Goal: Information Seeking & Learning: Find specific fact

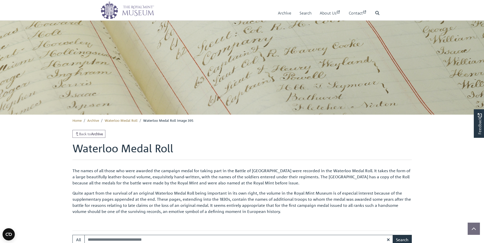
scroll to position [281, 0]
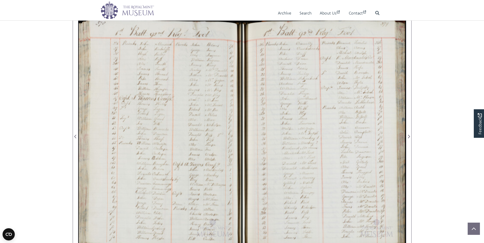
click at [227, 129] on div at bounding box center [160, 134] width 164 height 234
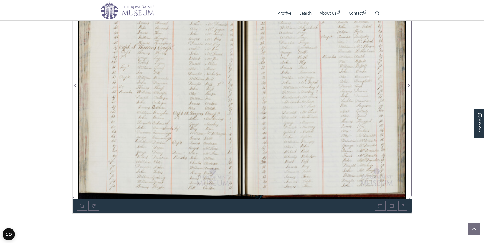
scroll to position [306, 0]
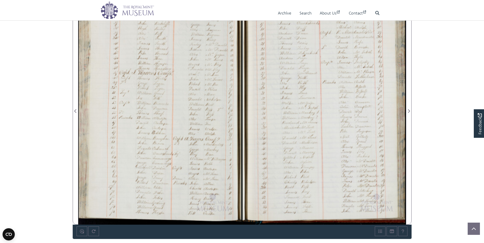
click at [210, 133] on div at bounding box center [160, 109] width 164 height 234
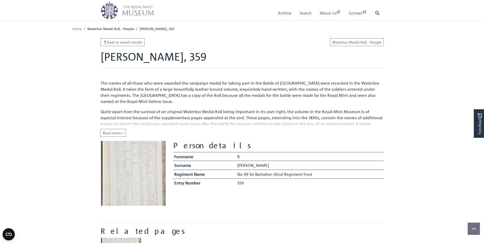
scroll to position [180, 0]
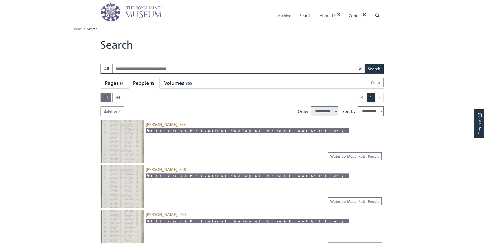
select select "****"
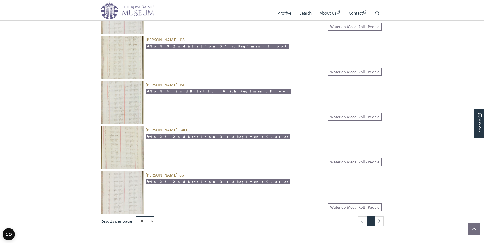
scroll to position [613, 0]
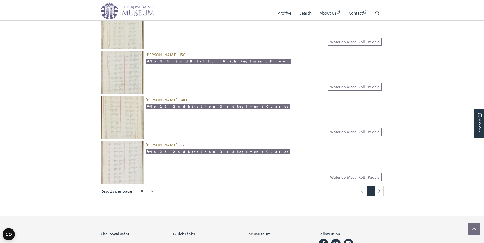
click at [378, 192] on li "pagination" at bounding box center [379, 192] width 9 height 10
click at [379, 191] on li "pagination" at bounding box center [379, 192] width 9 height 10
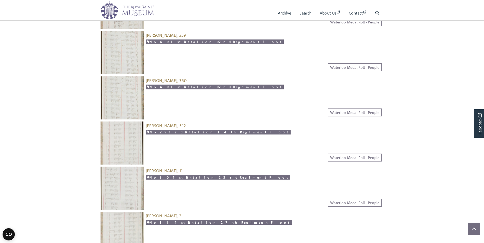
scroll to position [357, 0]
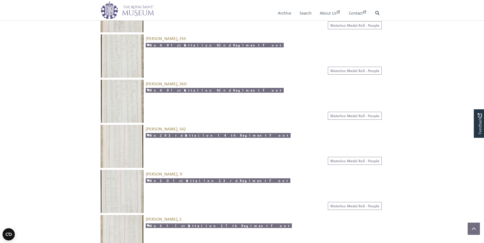
click at [126, 94] on img at bounding box center [122, 101] width 43 height 43
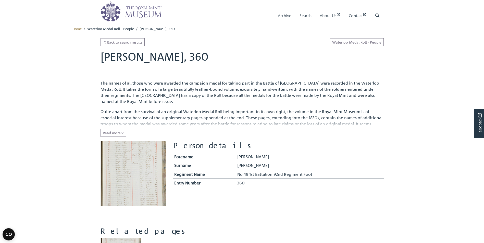
click at [126, 179] on img at bounding box center [133, 173] width 65 height 65
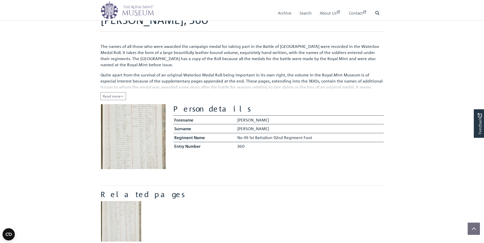
scroll to position [77, 0]
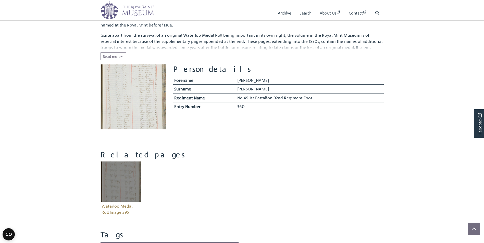
click at [114, 186] on img "Item related to this entity" at bounding box center [121, 182] width 41 height 41
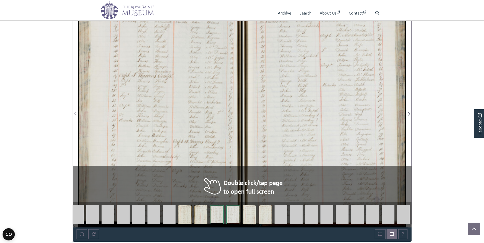
scroll to position [301, 0]
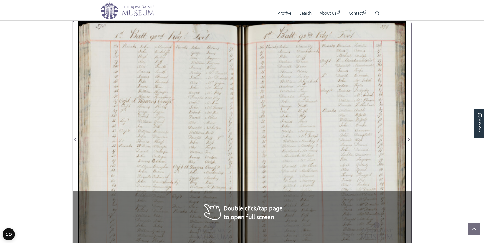
click at [183, 160] on div at bounding box center [160, 137] width 164 height 234
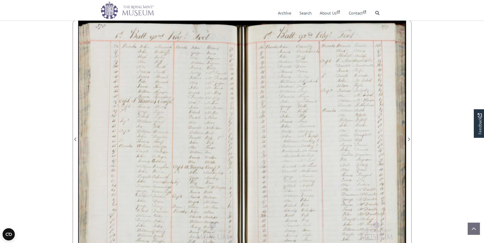
click at [184, 160] on div at bounding box center [160, 137] width 164 height 234
